Goal: Obtain resource: Download file/media

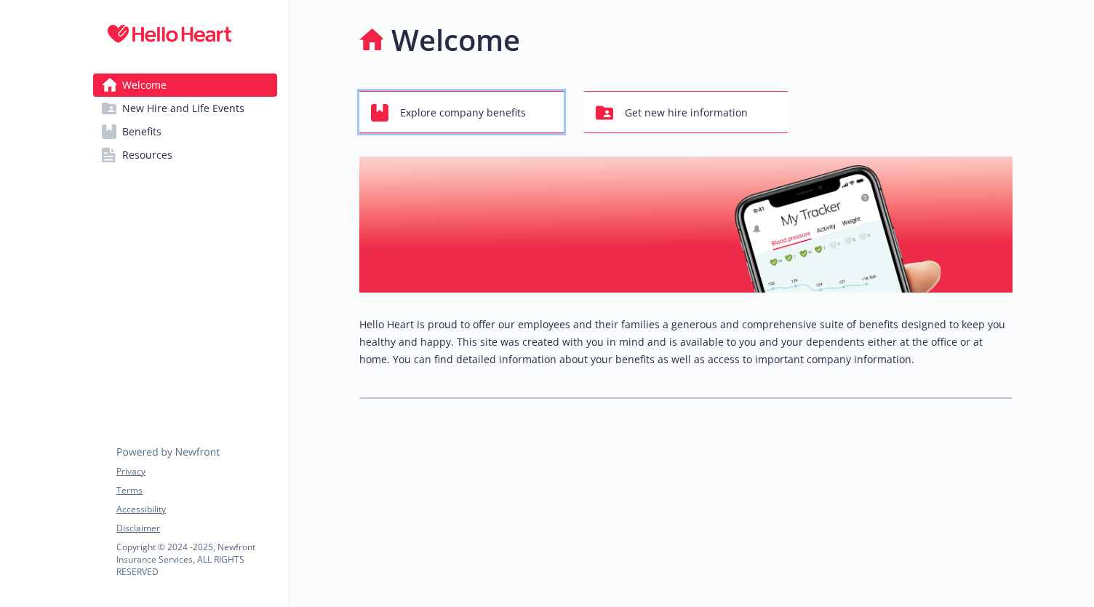
click at [428, 116] on span "Explore company benefits" at bounding box center [463, 113] width 126 height 28
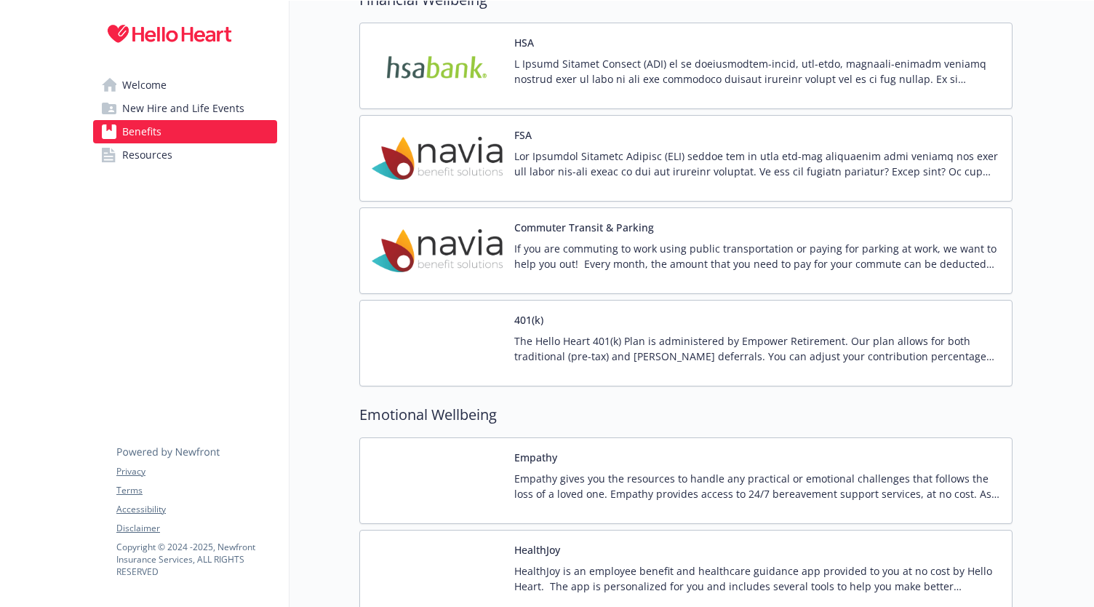
scroll to position [1750, 0]
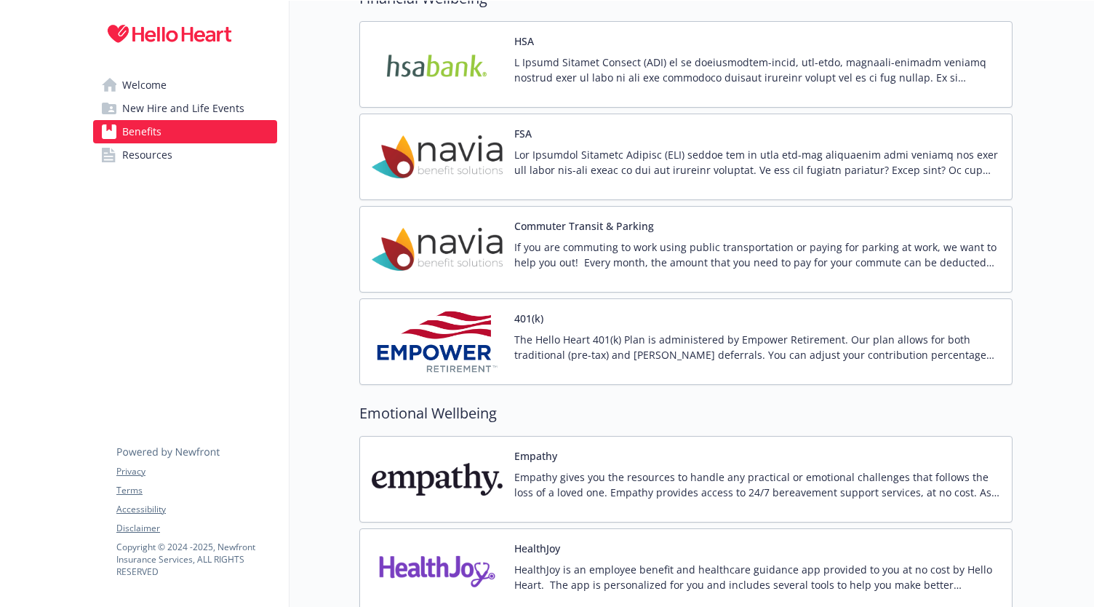
click at [205, 110] on span "New Hire and Life Events" at bounding box center [183, 108] width 122 height 23
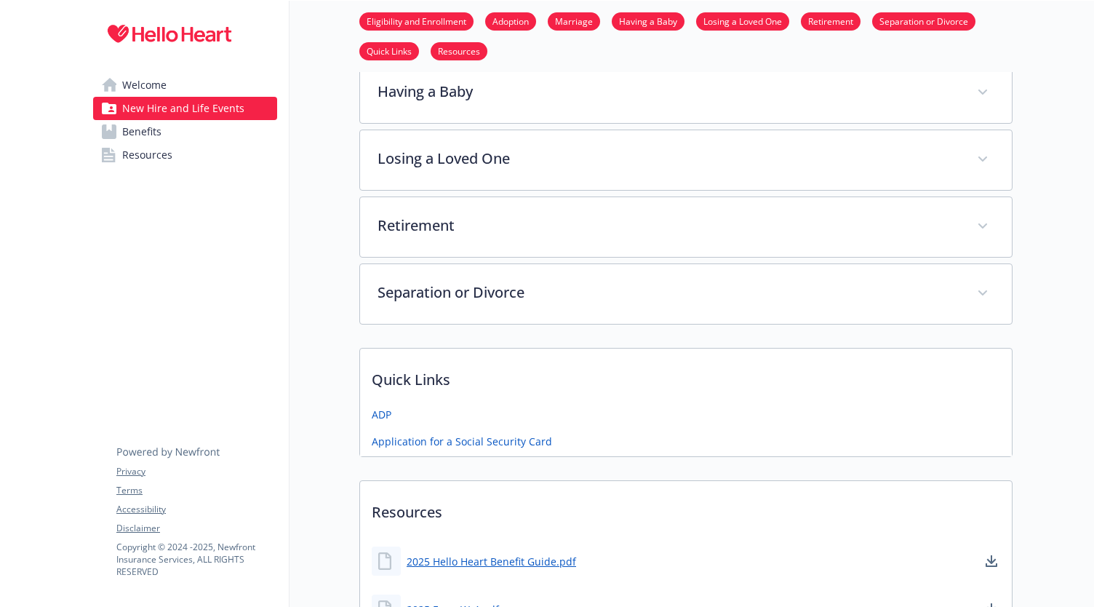
scroll to position [584, 0]
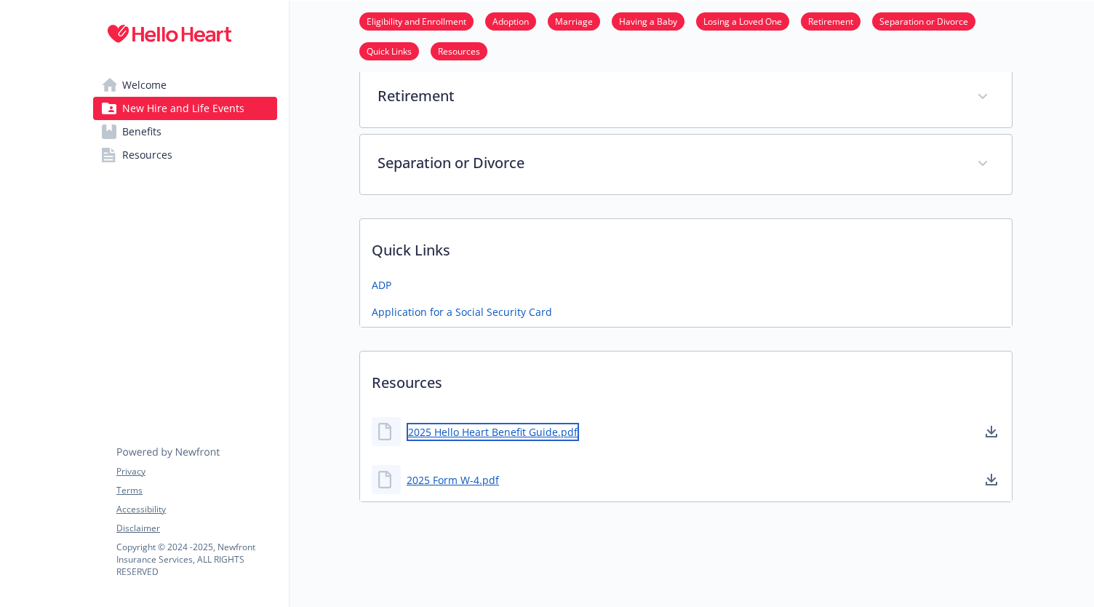
click at [461, 423] on link "2025 Hello Heart Benefit Guide.pdf" at bounding box center [493, 432] width 172 height 18
click at [191, 40] on img at bounding box center [169, 34] width 153 height 44
click at [131, 21] on img at bounding box center [169, 34] width 153 height 44
